Goal: Transaction & Acquisition: Purchase product/service

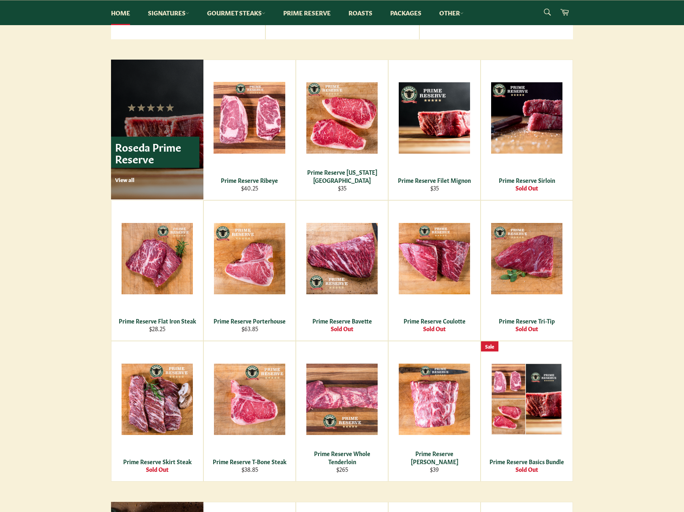
scroll to position [567, 0]
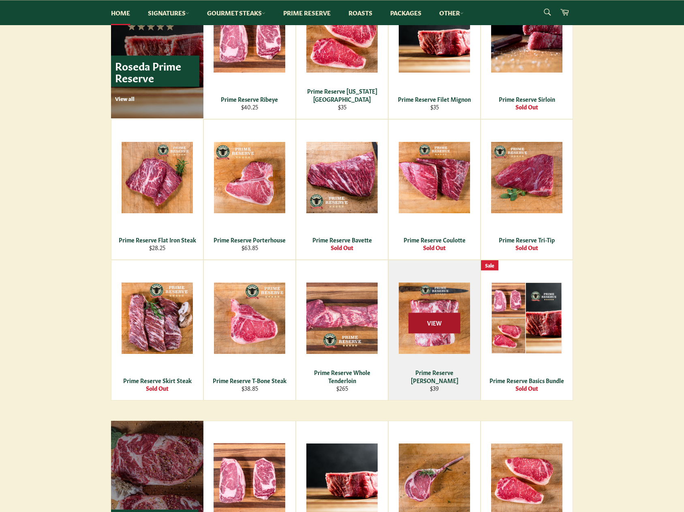
click at [432, 323] on span "View" at bounding box center [435, 322] width 52 height 21
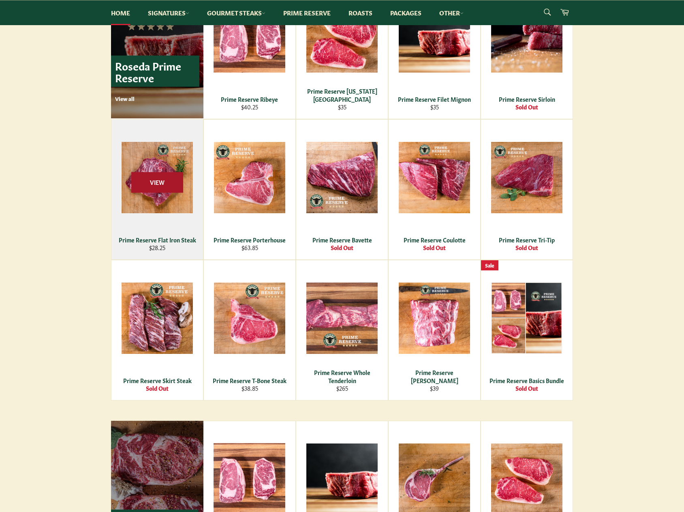
click at [163, 191] on span "View" at bounding box center [157, 182] width 52 height 21
click at [161, 187] on span "View" at bounding box center [157, 182] width 52 height 21
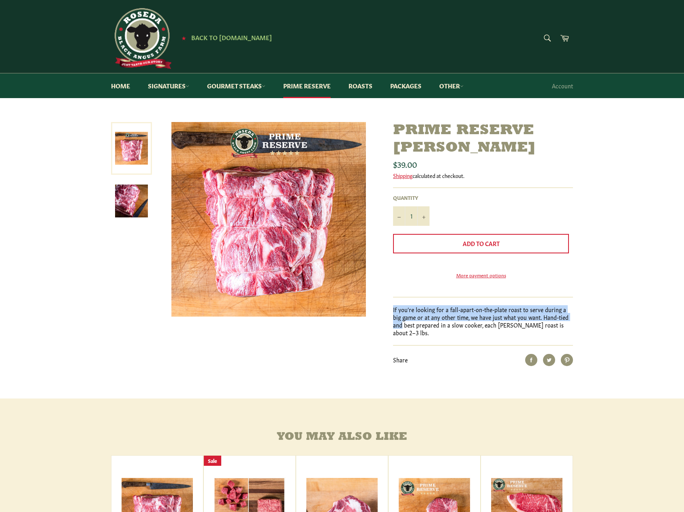
drag, startPoint x: 408, startPoint y: 321, endPoint x: 571, endPoint y: 328, distance: 163.9
click at [571, 328] on p "If you're looking for a fall-apart-on-the-plate roast to serve during a big gam…" at bounding box center [483, 321] width 180 height 31
click at [550, 333] on p "If you're looking for a fall-apart-on-the-plate roast to serve during a big gam…" at bounding box center [483, 321] width 180 height 31
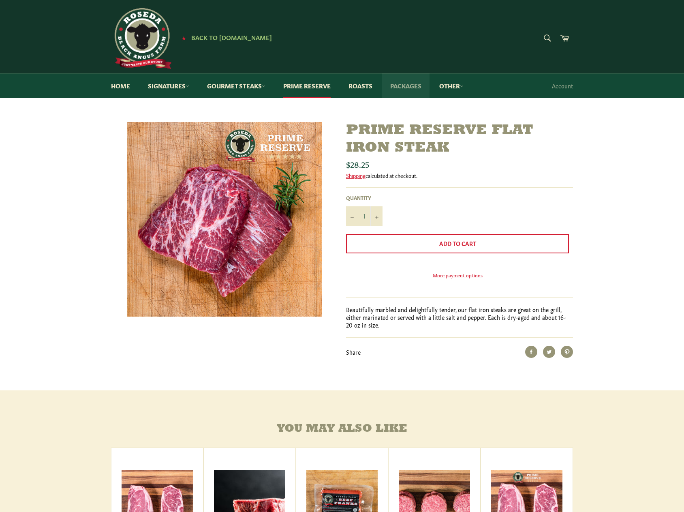
click at [407, 90] on link "Packages" at bounding box center [405, 85] width 47 height 25
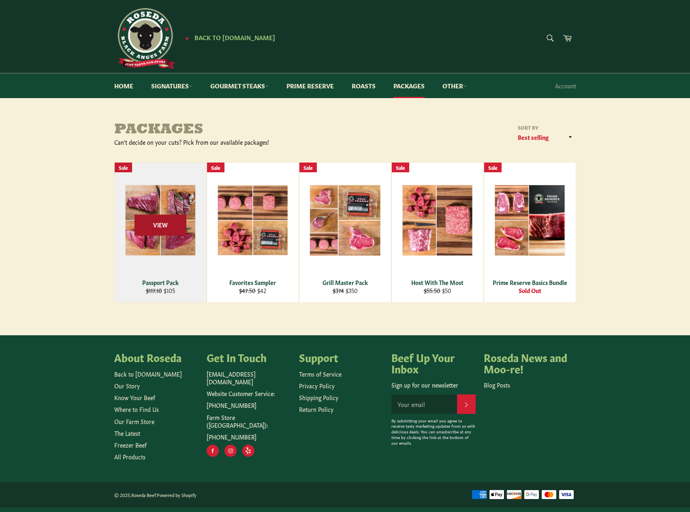
click at [170, 224] on span "View" at bounding box center [161, 225] width 52 height 21
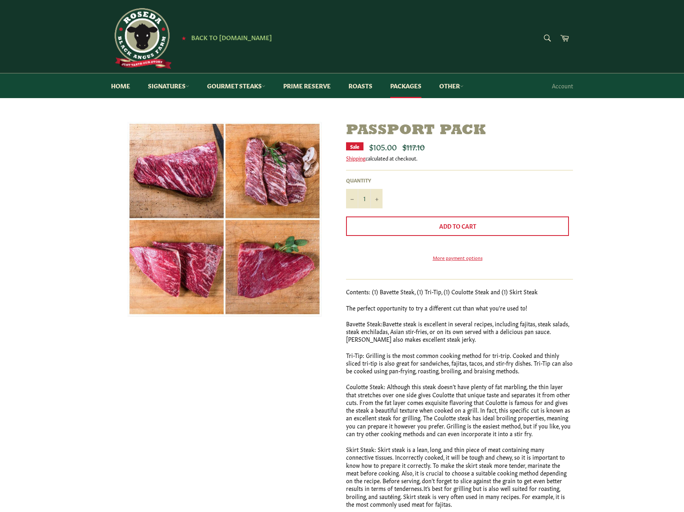
click at [188, 189] on img at bounding box center [225, 219] width 194 height 195
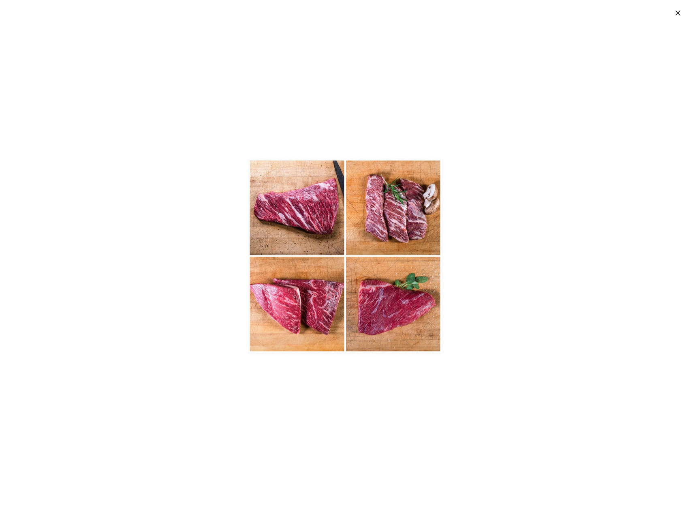
drag, startPoint x: 676, startPoint y: 9, endPoint x: 645, endPoint y: 41, distance: 44.7
click at [676, 9] on icon "button" at bounding box center [678, 13] width 8 height 8
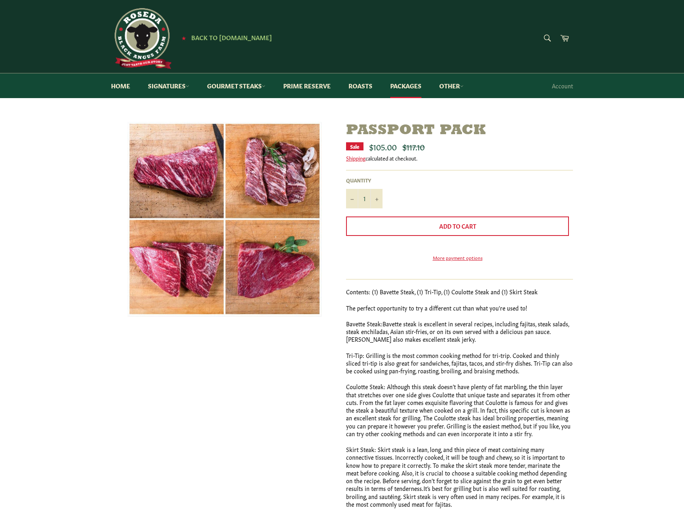
click at [144, 36] on img at bounding box center [141, 38] width 61 height 61
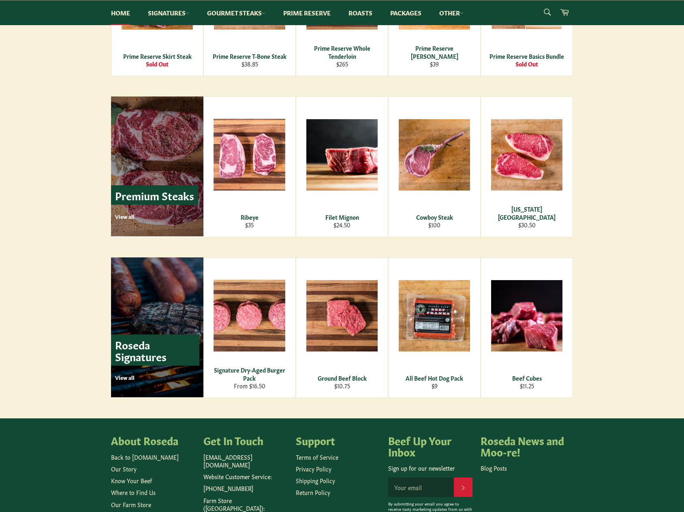
scroll to position [970, 0]
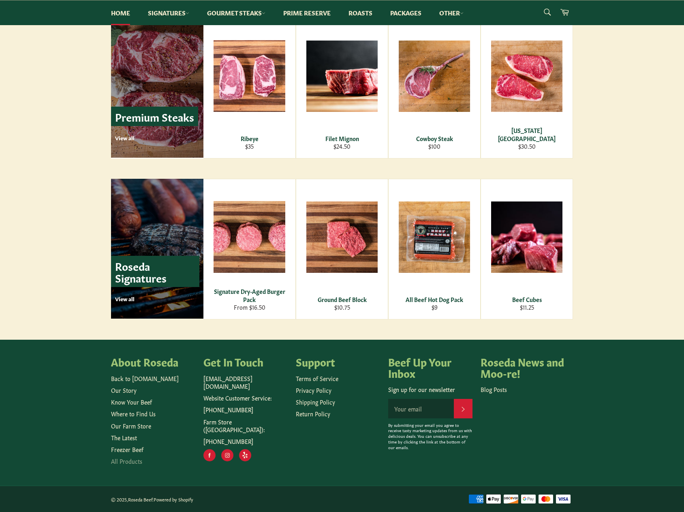
click at [132, 462] on link "All Products" at bounding box center [126, 461] width 31 height 8
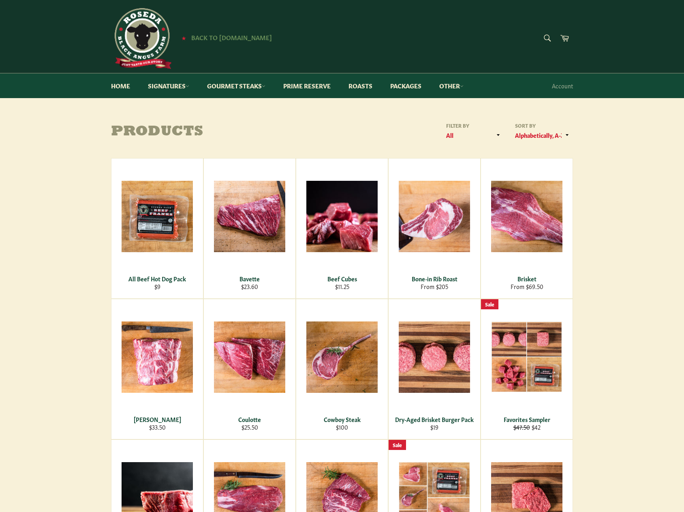
click at [237, 36] on span "Back to [DOMAIN_NAME]" at bounding box center [231, 37] width 81 height 9
